Goal: Transaction & Acquisition: Purchase product/service

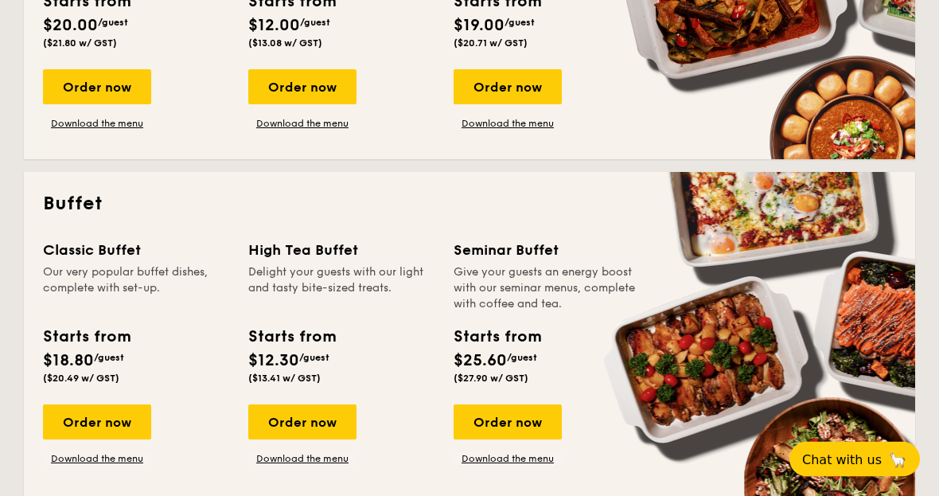
scroll to position [551, 0]
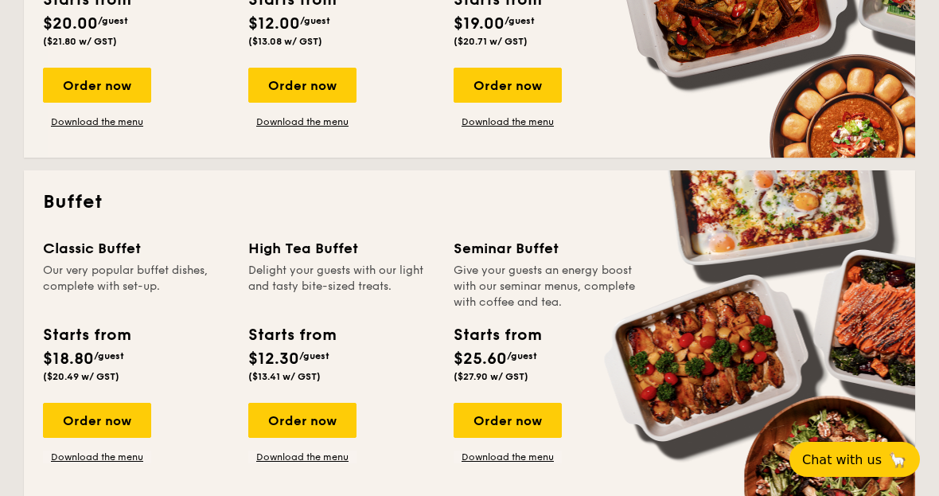
click at [94, 410] on div "Order now" at bounding box center [97, 420] width 108 height 35
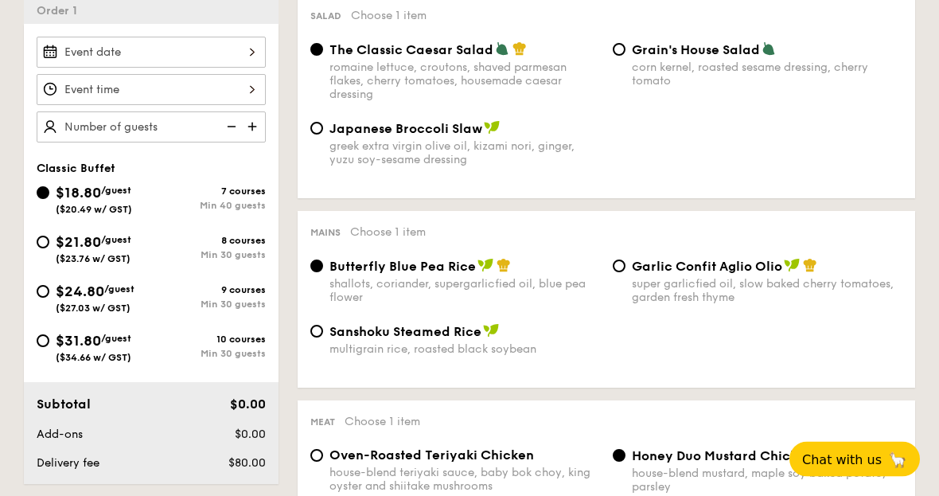
scroll to position [453, 0]
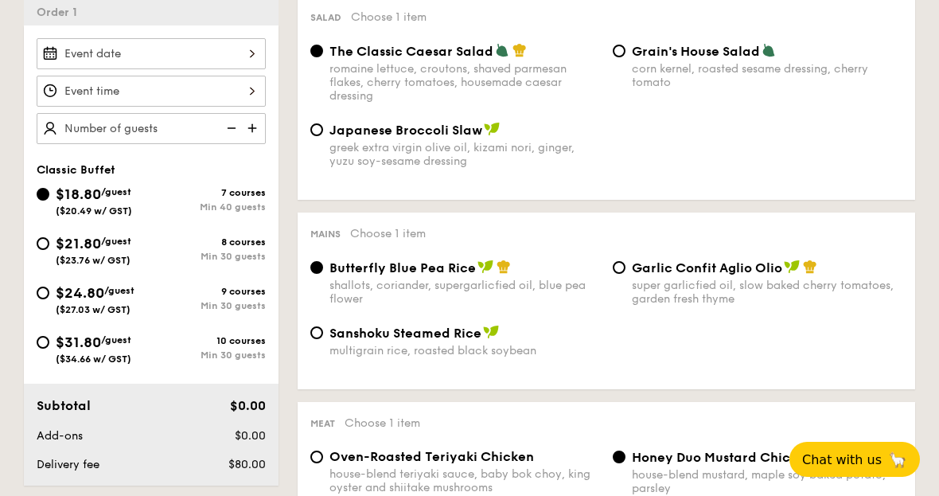
click at [38, 255] on div "$21.80 /guest ($23.76 w/ GST)" at bounding box center [94, 248] width 115 height 33
click at [38, 250] on input "$21.80 /guest ($23.76 w/ GST) 8 courses Min 30 guests" at bounding box center [43, 243] width 13 height 13
radio input "true"
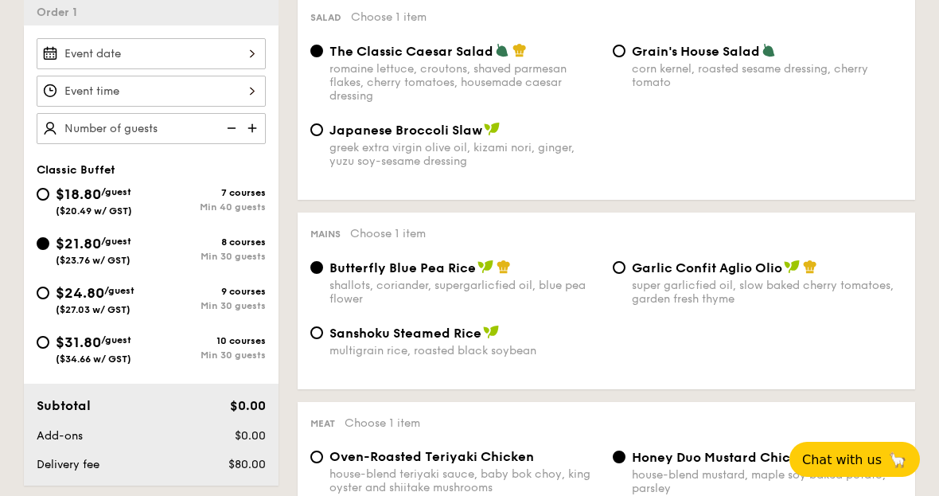
radio input "true"
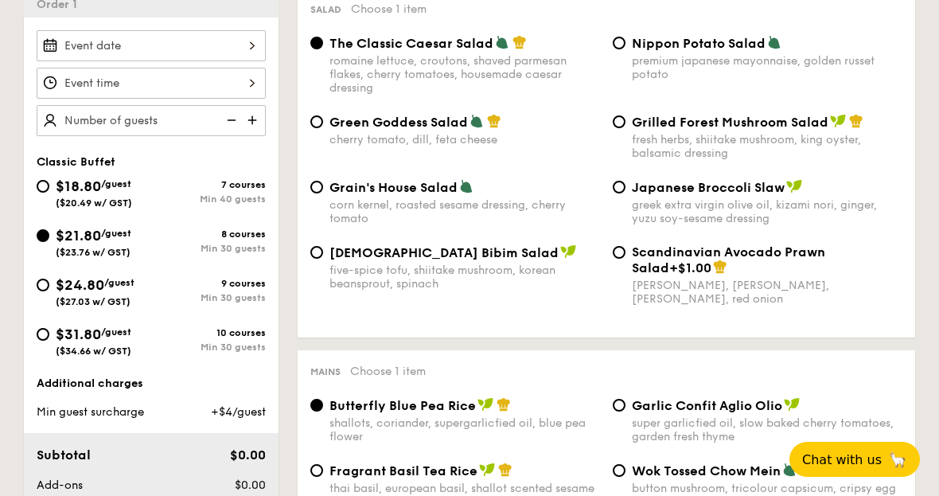
scroll to position [458, 0]
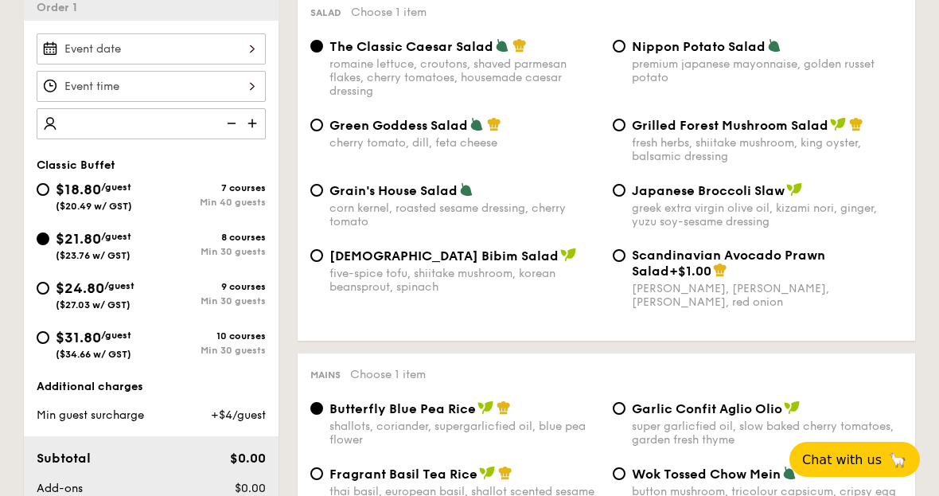
click at [96, 131] on input "number" at bounding box center [151, 123] width 229 height 31
click at [134, 128] on input "number" at bounding box center [151, 123] width 229 height 31
click at [131, 125] on input "number" at bounding box center [151, 123] width 229 height 31
click at [261, 121] on img at bounding box center [254, 123] width 24 height 30
click at [262, 130] on img at bounding box center [254, 123] width 24 height 30
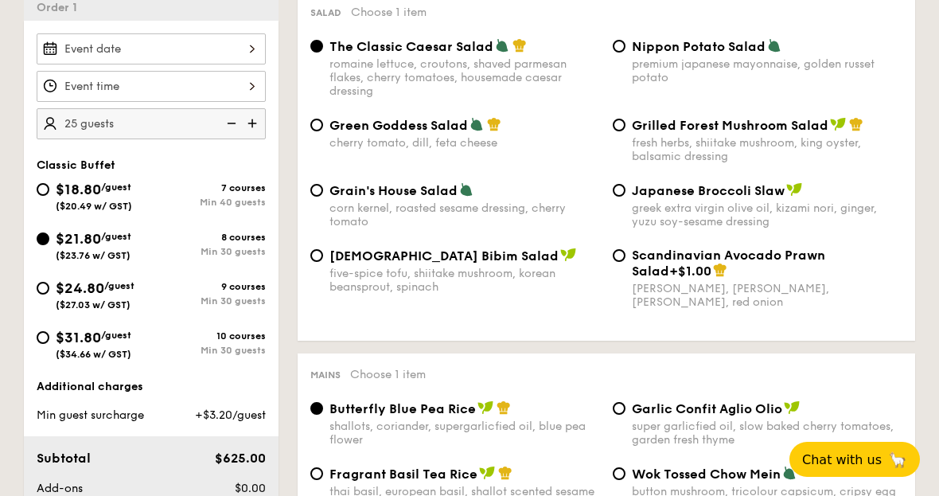
click at [261, 129] on img at bounding box center [254, 123] width 24 height 30
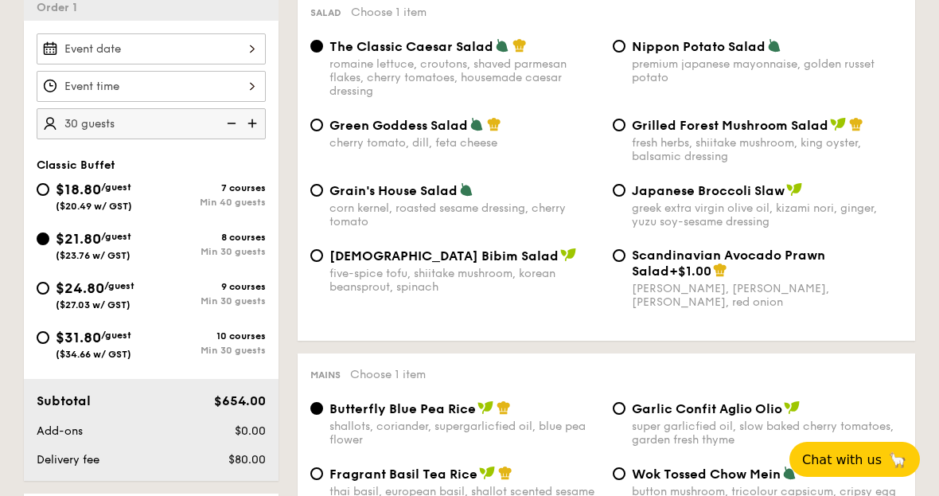
click at [259, 131] on img at bounding box center [254, 123] width 24 height 30
type input "35 guests"
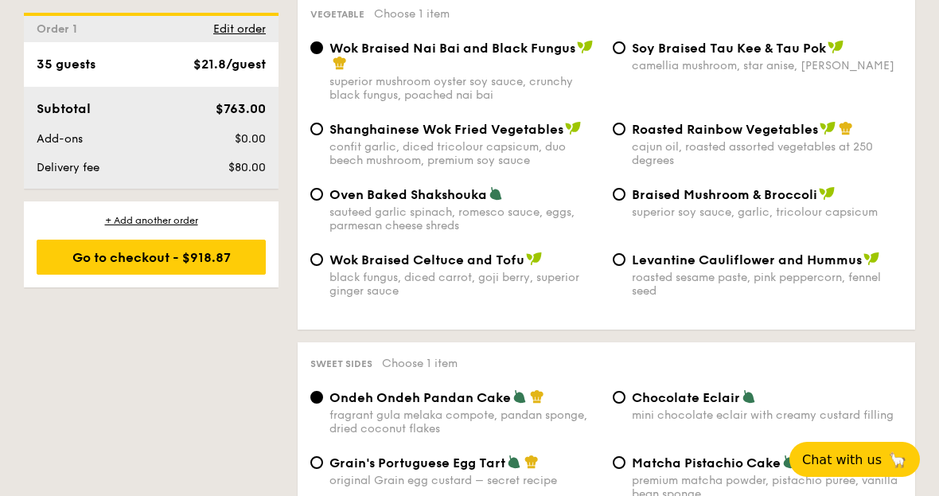
scroll to position [2048, 0]
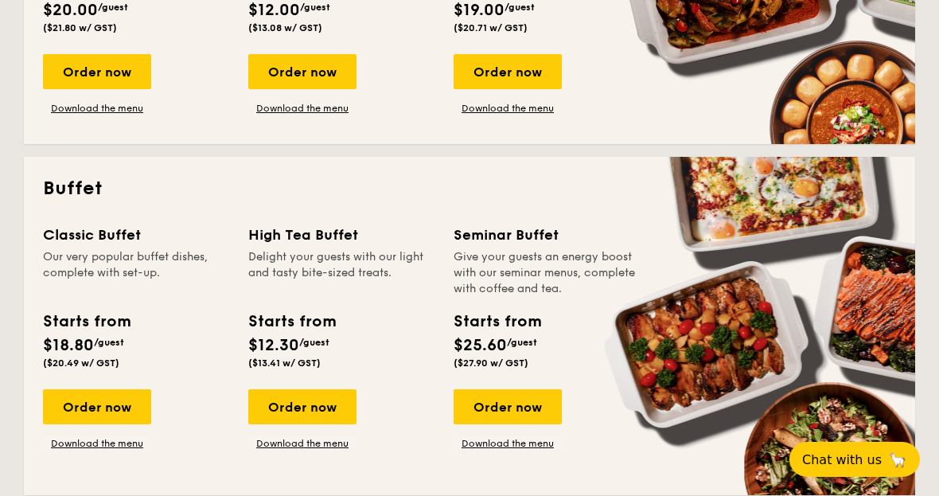
scroll to position [583, 0]
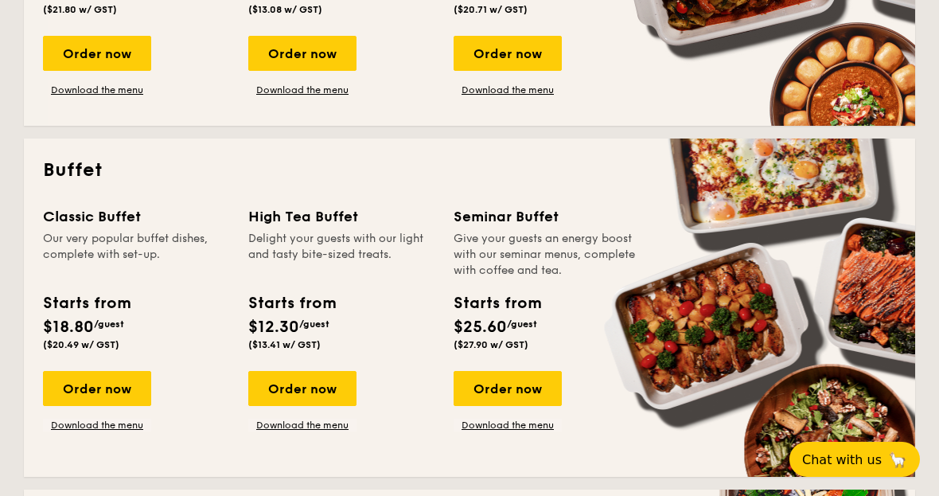
click at [106, 431] on link "Download the menu" at bounding box center [97, 425] width 108 height 13
